Goal: Navigation & Orientation: Find specific page/section

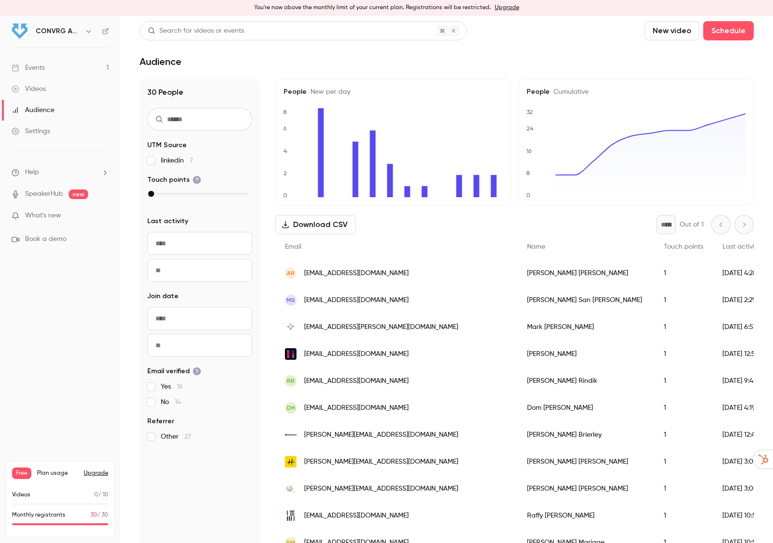
click at [37, 111] on div "Audience" at bounding box center [33, 110] width 43 height 10
click at [56, 67] on link "Events 1" at bounding box center [60, 67] width 120 height 21
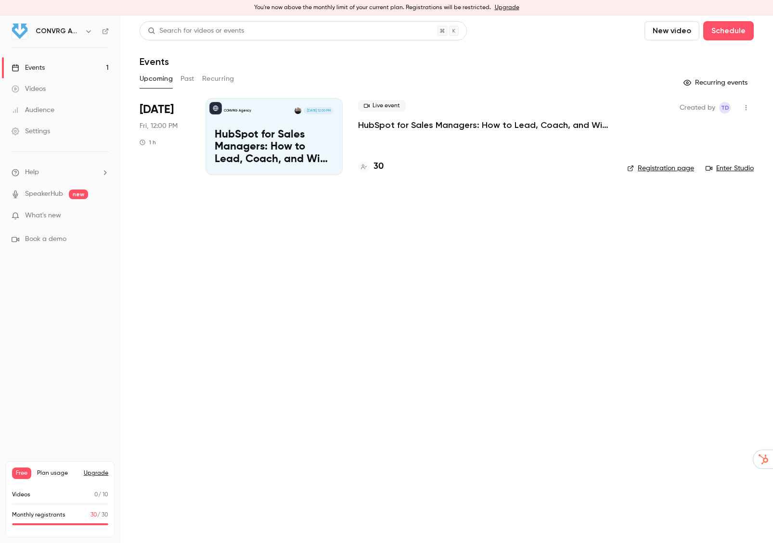
click at [258, 129] on p "HubSpot for Sales Managers: How to Lead, Coach, and Win in the CRM" at bounding box center [274, 147] width 119 height 37
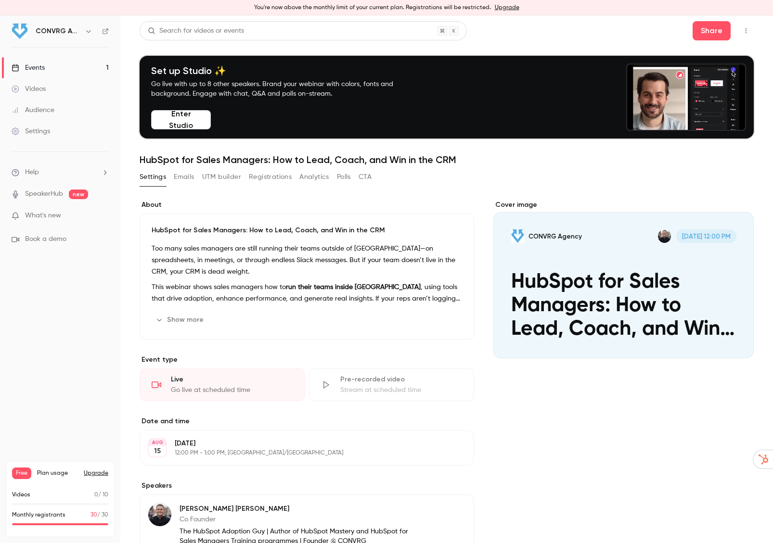
click at [746, 29] on icon "button" at bounding box center [746, 30] width 8 height 7
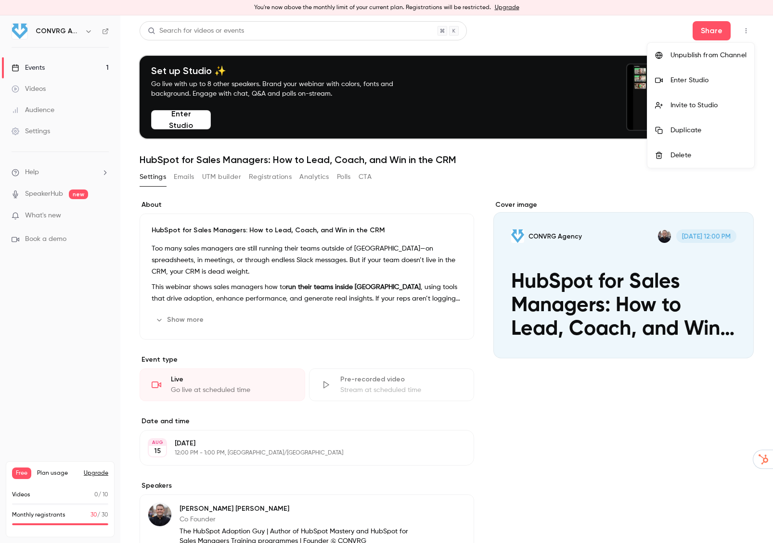
click at [687, 74] on li "Enter Studio" at bounding box center [700, 80] width 107 height 25
